Goal: Task Accomplishment & Management: Manage account settings

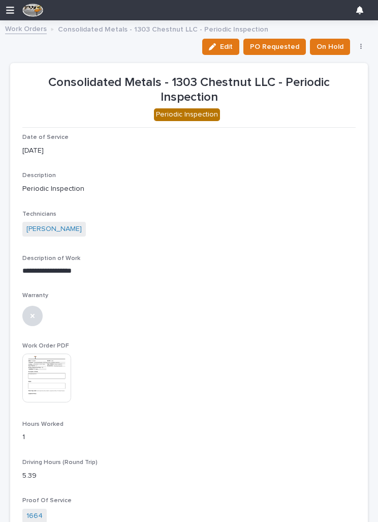
click at [227, 45] on span "Edit" at bounding box center [226, 46] width 13 height 9
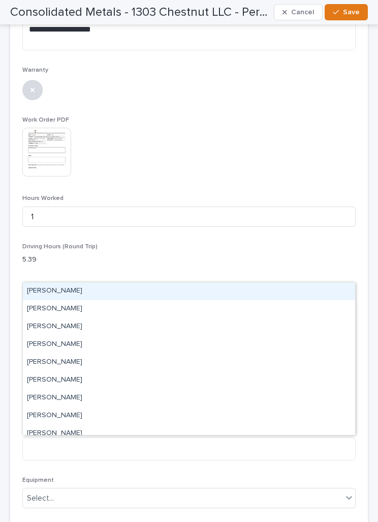
scroll to position [295, 0]
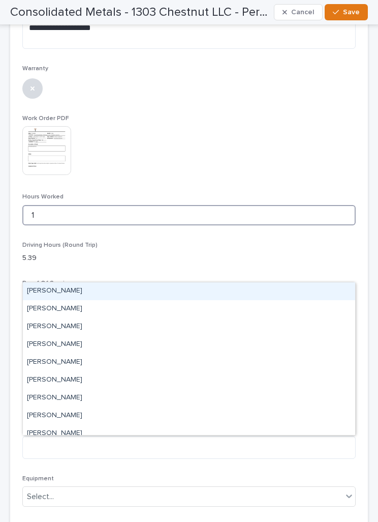
click at [136, 214] on input "1" at bounding box center [189, 215] width 334 height 20
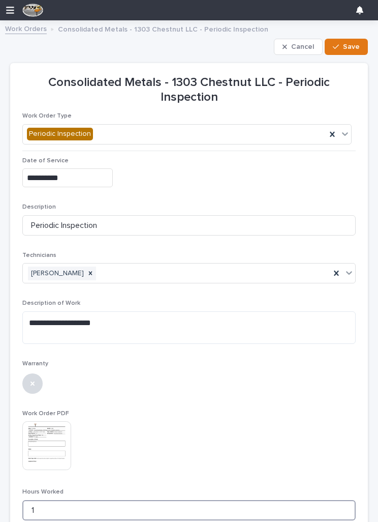
scroll to position [0, 0]
click at [35, 27] on link "Work Orders" at bounding box center [26, 28] width 42 height 12
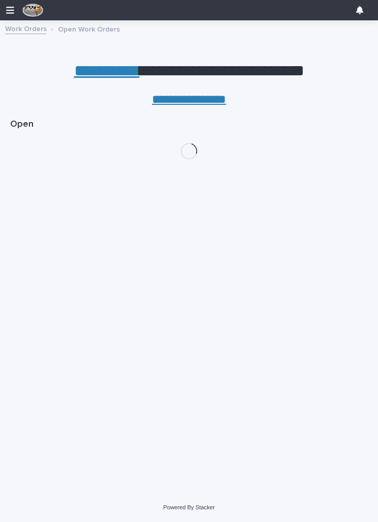
scroll to position [16, 0]
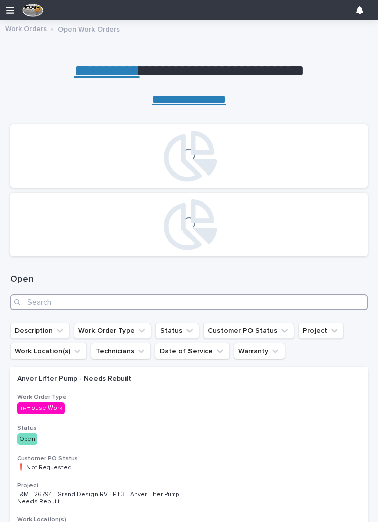
click at [97, 298] on input "Search" at bounding box center [189, 302] width 358 height 16
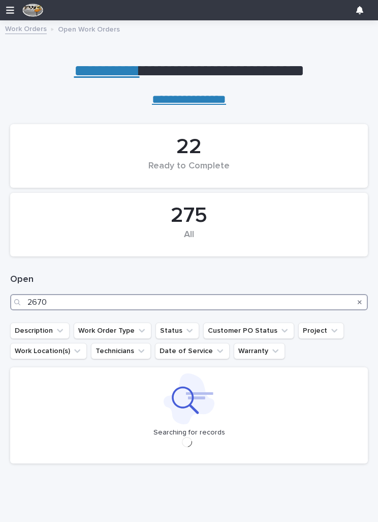
type input "26705"
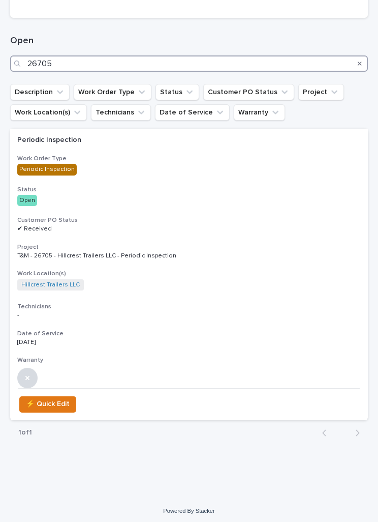
scroll to position [238, 0]
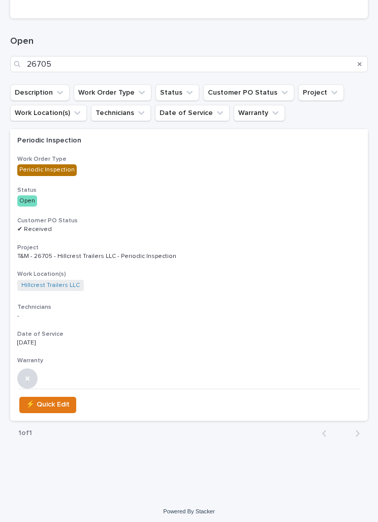
click at [210, 218] on h3 "Customer PO Status" at bounding box center [189, 221] width 344 height 8
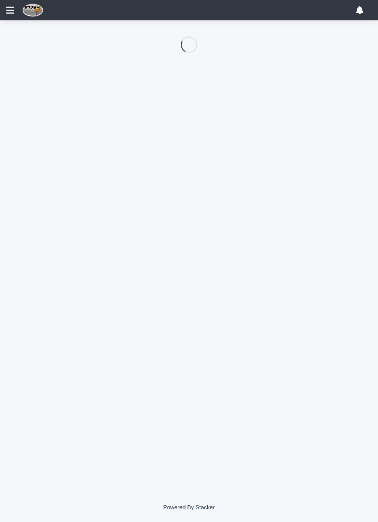
scroll to position [16, 0]
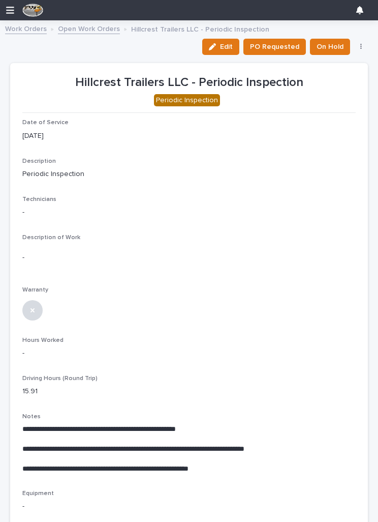
click at [229, 46] on span "Edit" at bounding box center [226, 46] width 13 height 9
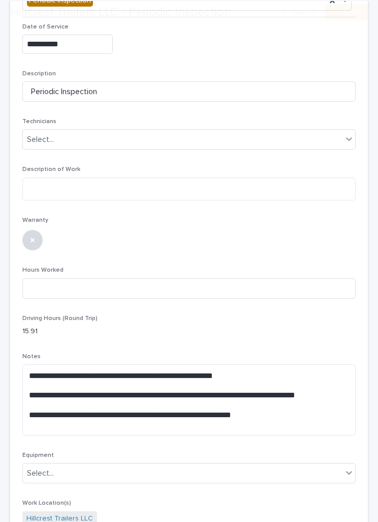
scroll to position [132, 0]
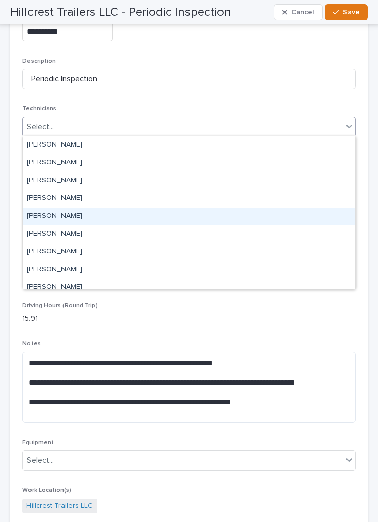
click at [168, 214] on div "[PERSON_NAME]" at bounding box center [189, 216] width 332 height 18
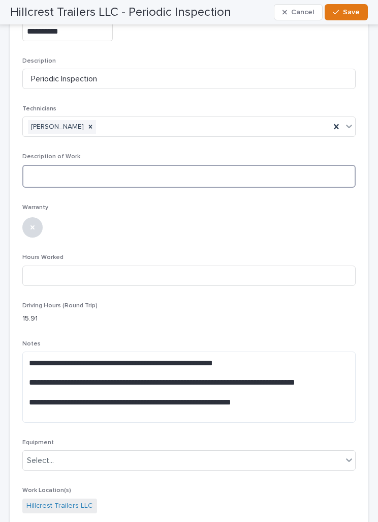
click at [170, 175] on textarea at bounding box center [189, 176] width 334 height 23
type textarea "**********"
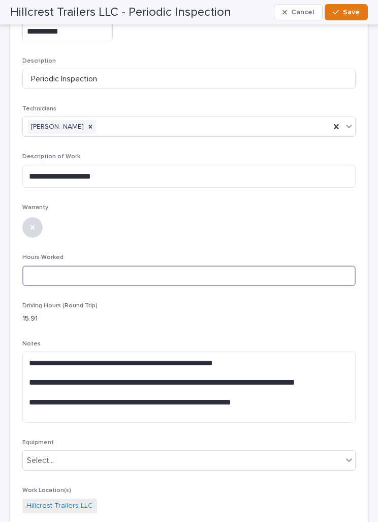
click at [207, 270] on input at bounding box center [189, 275] width 334 height 20
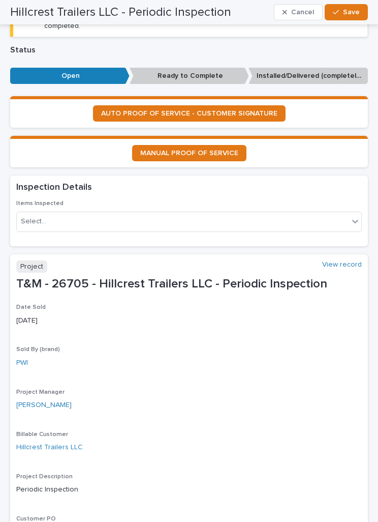
scroll to position [821, 0]
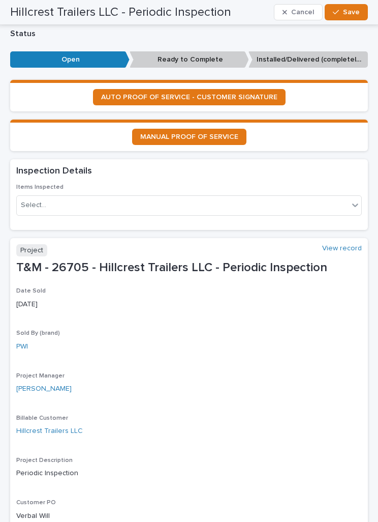
type input "6.5"
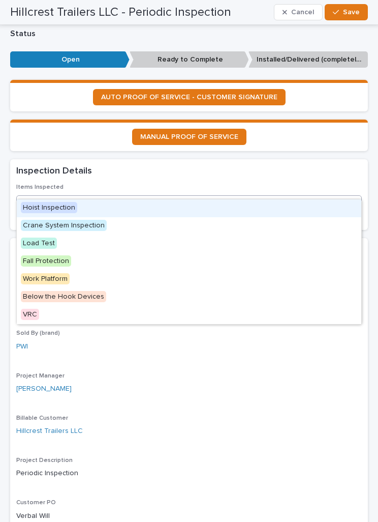
click at [219, 204] on div "Hoist Inspection" at bounding box center [189, 208] width 345 height 18
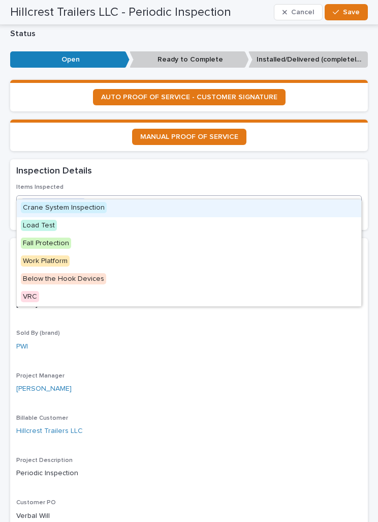
click at [208, 211] on div "Crane System Inspection" at bounding box center [189, 208] width 345 height 18
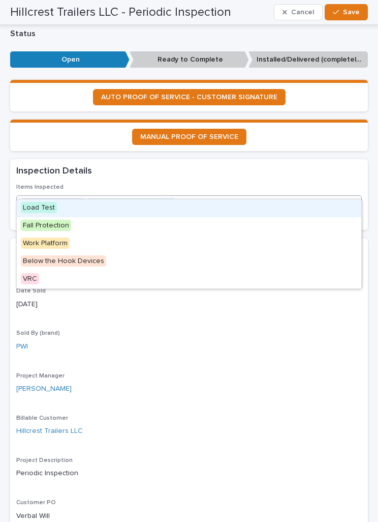
click at [355, 9] on span "Save" at bounding box center [351, 12] width 17 height 9
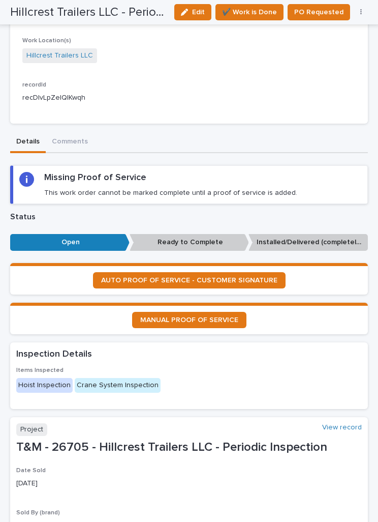
scroll to position [464, 0]
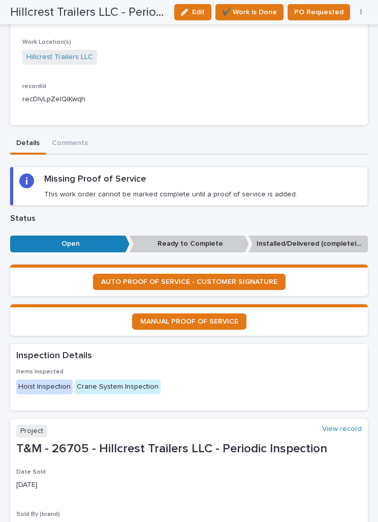
click at [215, 278] on span "AUTO PROOF OF SERVICE - CUSTOMER SIGNATURE" at bounding box center [189, 281] width 176 height 7
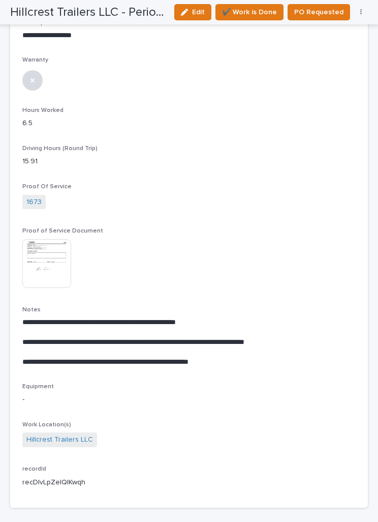
scroll to position [219, 0]
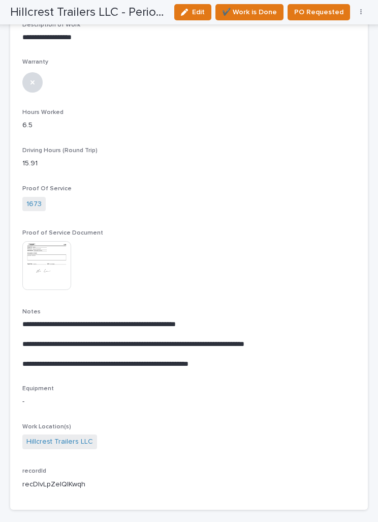
click at [261, 15] on span "✔️ Work is Done" at bounding box center [249, 12] width 55 height 12
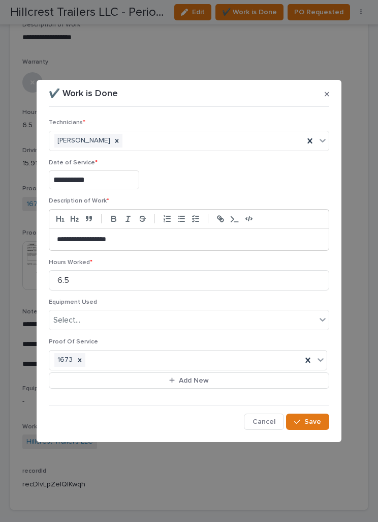
click at [323, 429] on button "Save" at bounding box center [307, 421] width 43 height 16
